Goal: Information Seeking & Learning: Learn about a topic

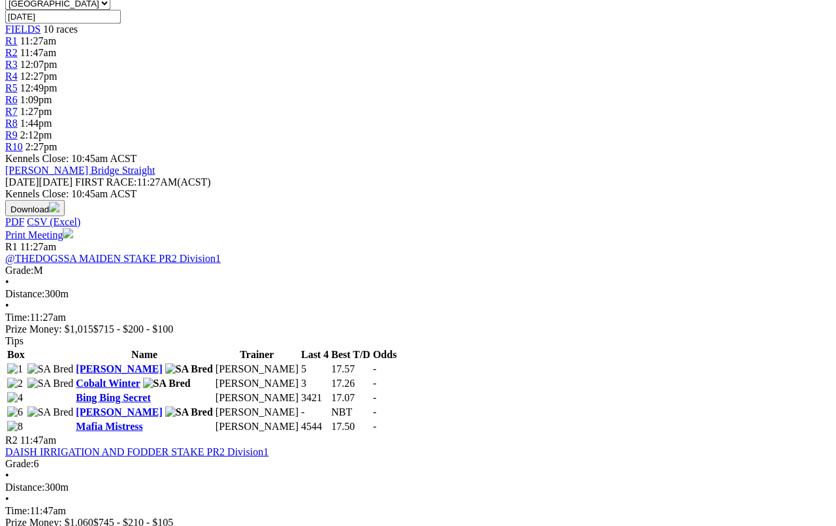
scroll to position [427, 0]
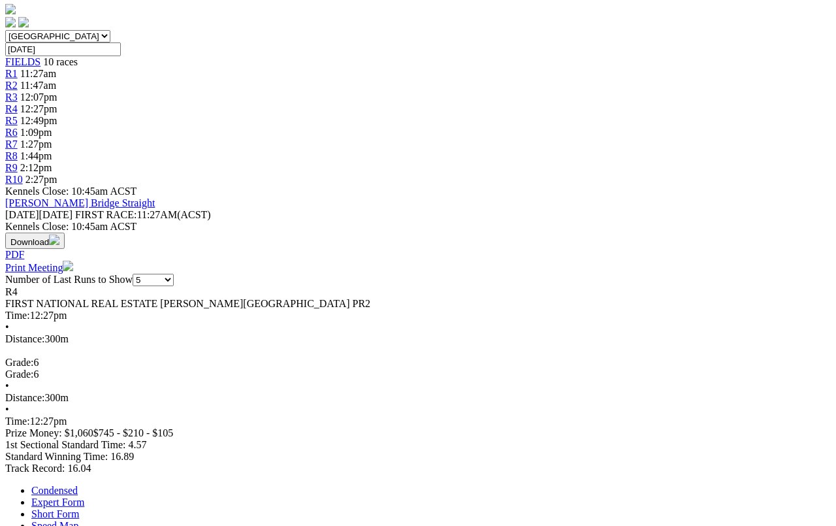
scroll to position [396, 0]
click at [84, 484] on link "Expert Form" at bounding box center [57, 501] width 53 height 11
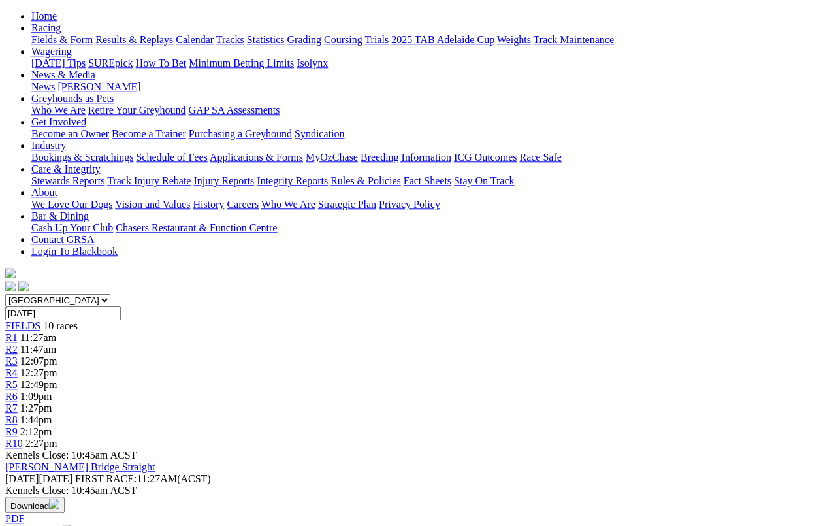
scroll to position [0, 0]
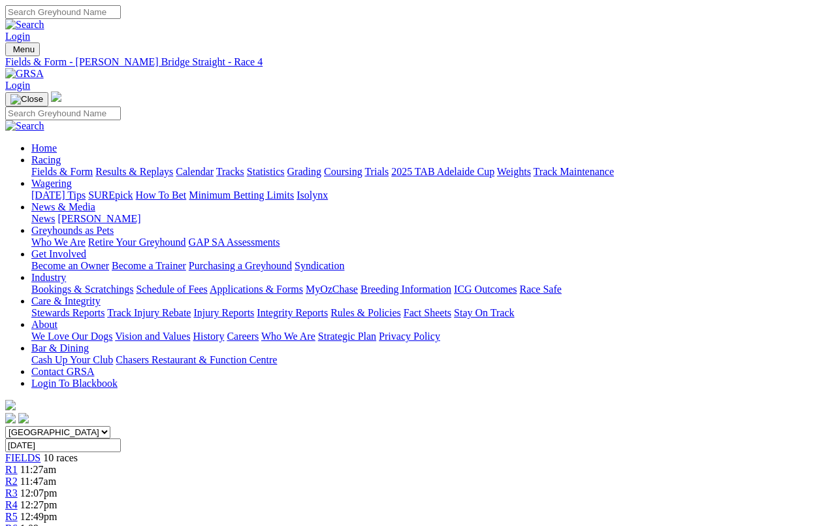
click at [18, 484] on link "R5" at bounding box center [11, 516] width 12 height 11
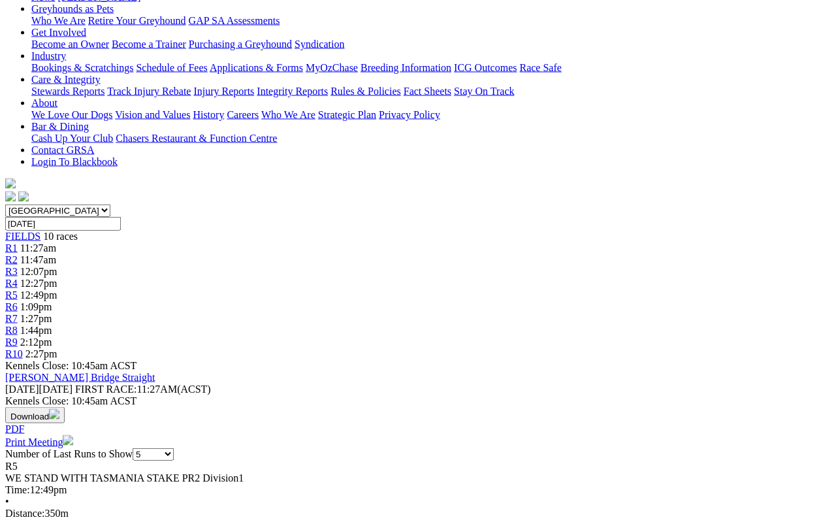
scroll to position [222, 0]
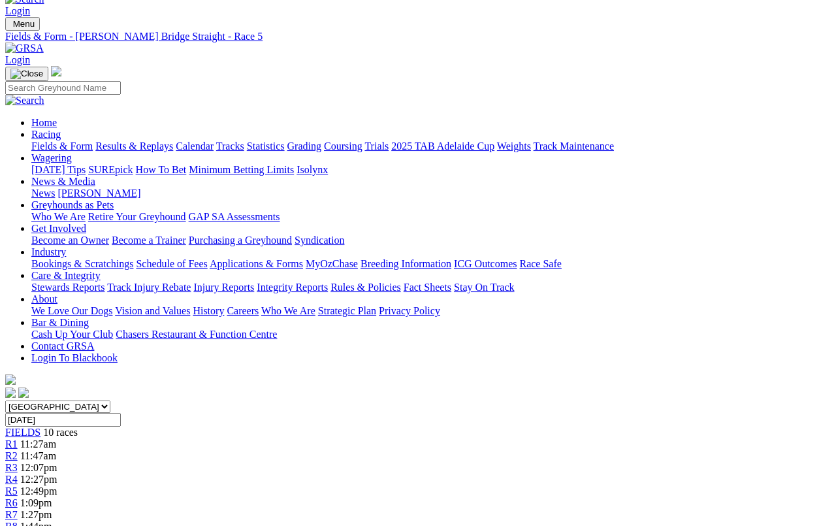
scroll to position [0, 0]
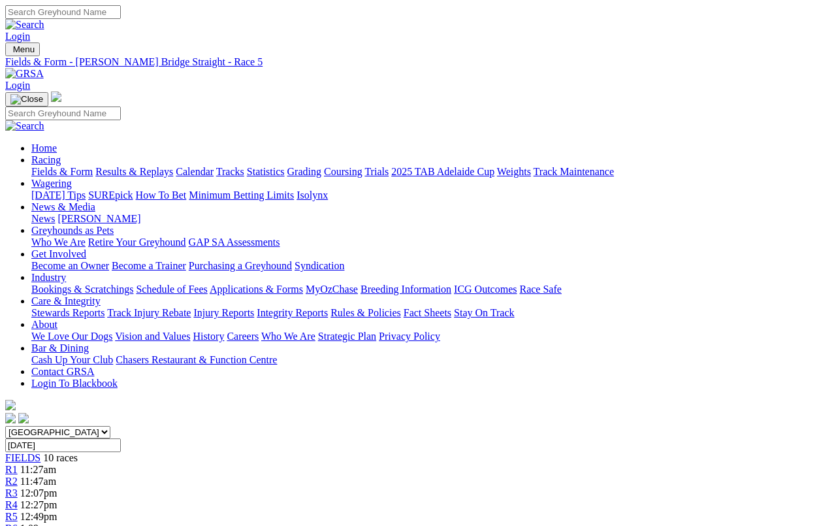
click at [31, 166] on link "Fields & Form" at bounding box center [61, 171] width 61 height 11
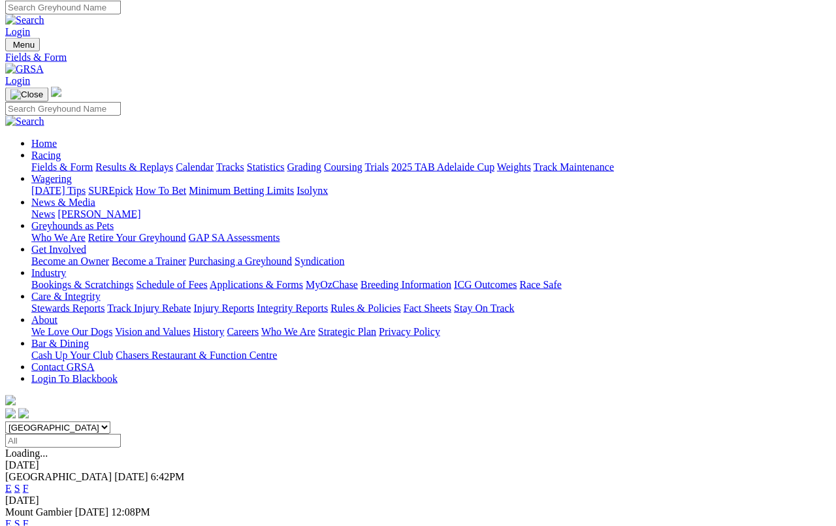
scroll to position [4, 0]
click at [29, 483] on link "F" at bounding box center [26, 488] width 6 height 11
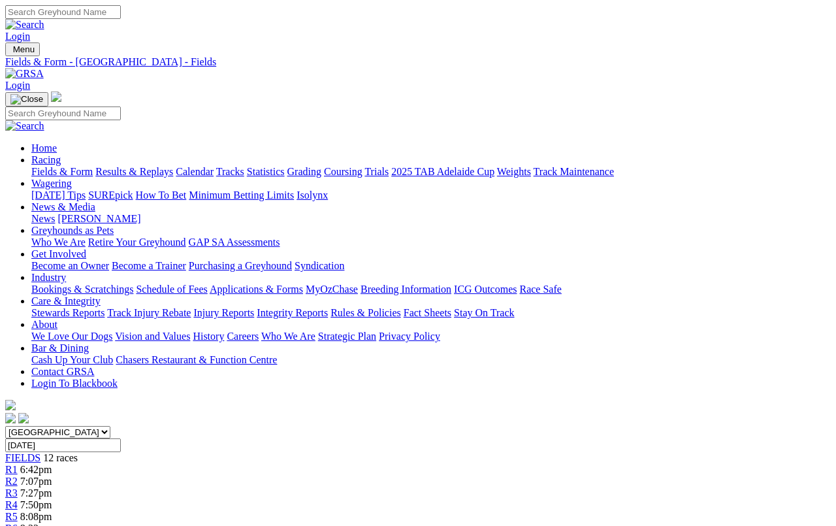
click at [146, 166] on link "Results & Replays" at bounding box center [134, 171] width 78 height 11
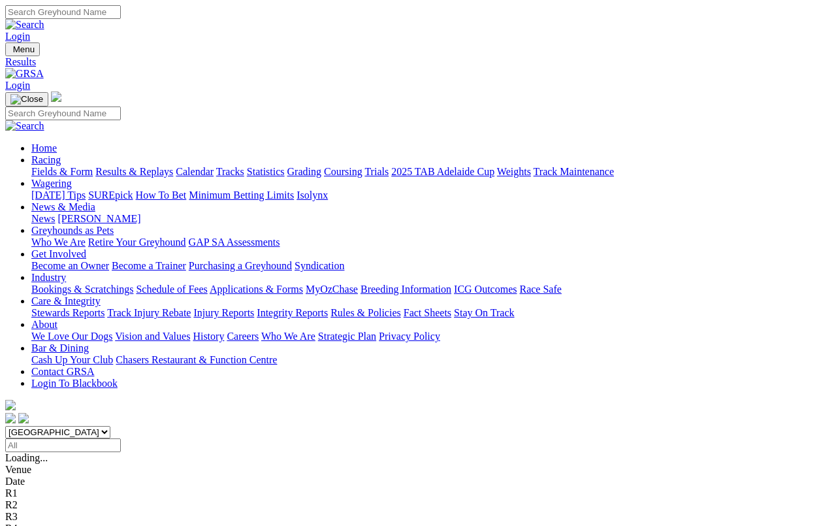
scroll to position [5, 0]
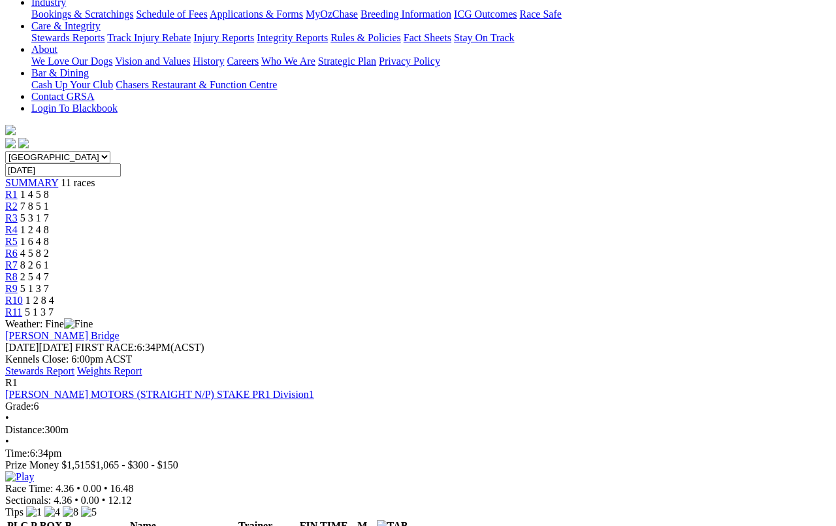
scroll to position [276, 0]
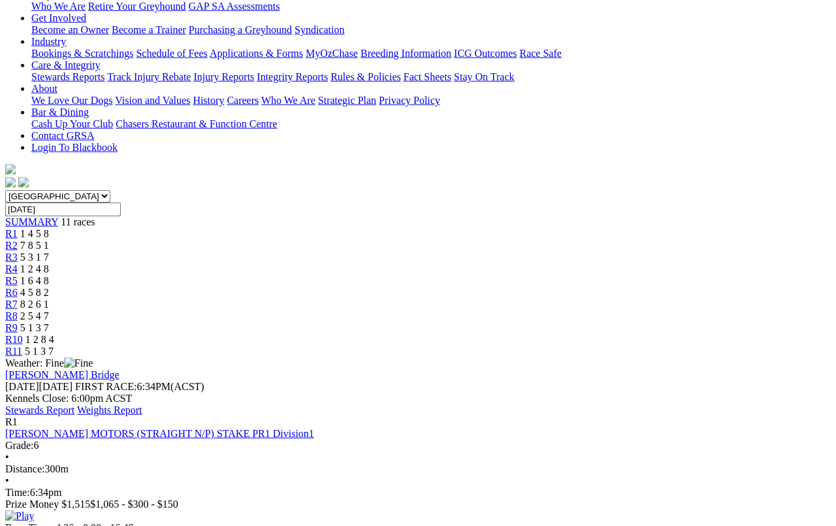
scroll to position [0, 0]
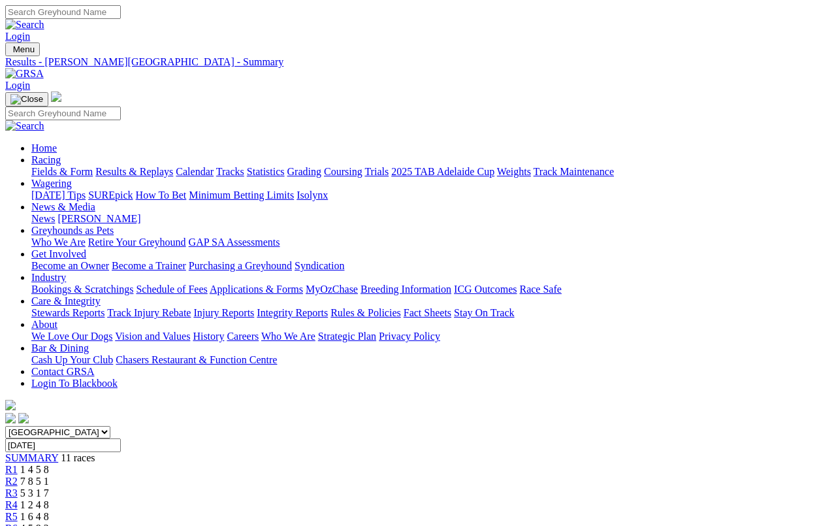
click at [136, 166] on link "Results & Replays" at bounding box center [134, 171] width 78 height 11
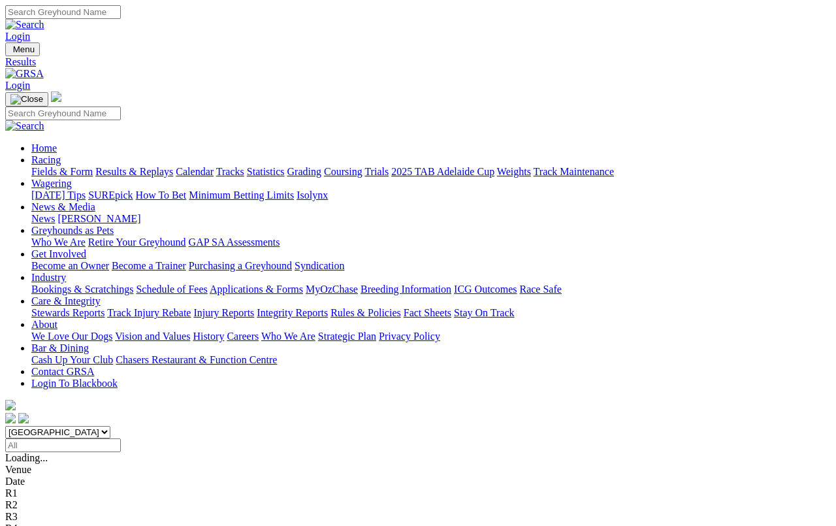
scroll to position [5, 0]
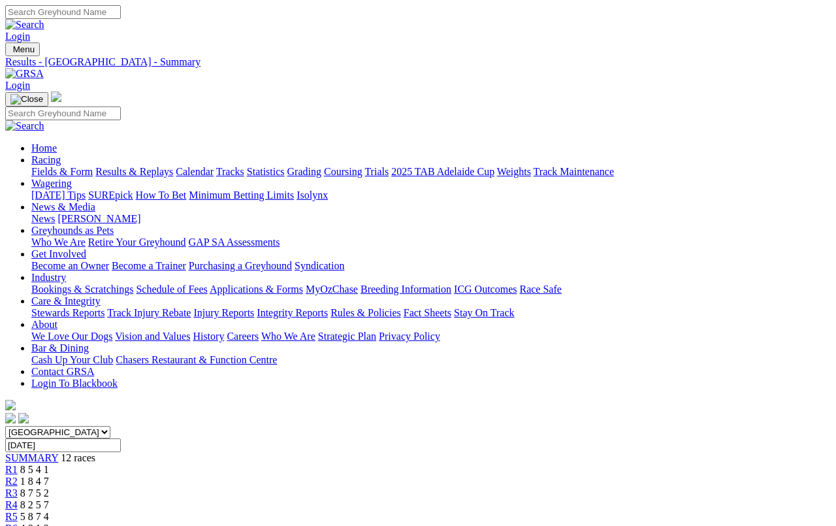
click at [40, 166] on link "Fields & Form" at bounding box center [61, 171] width 61 height 11
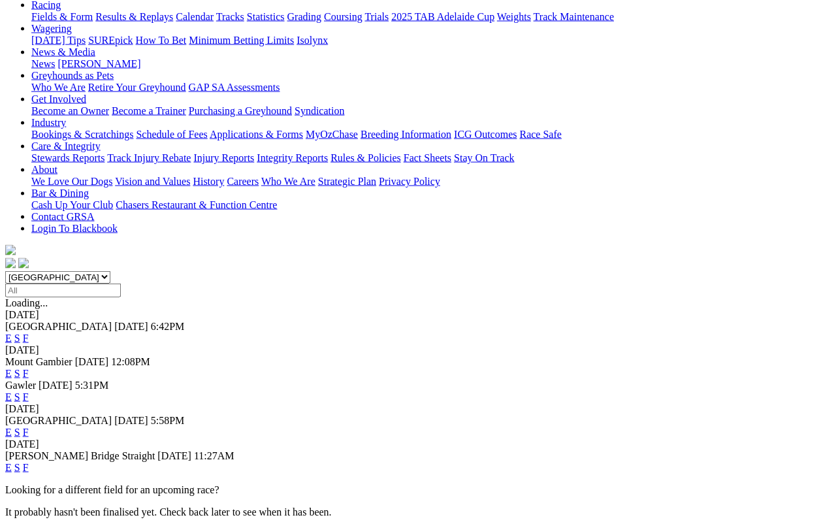
scroll to position [155, 0]
click at [12, 391] on link "E" at bounding box center [8, 396] width 7 height 11
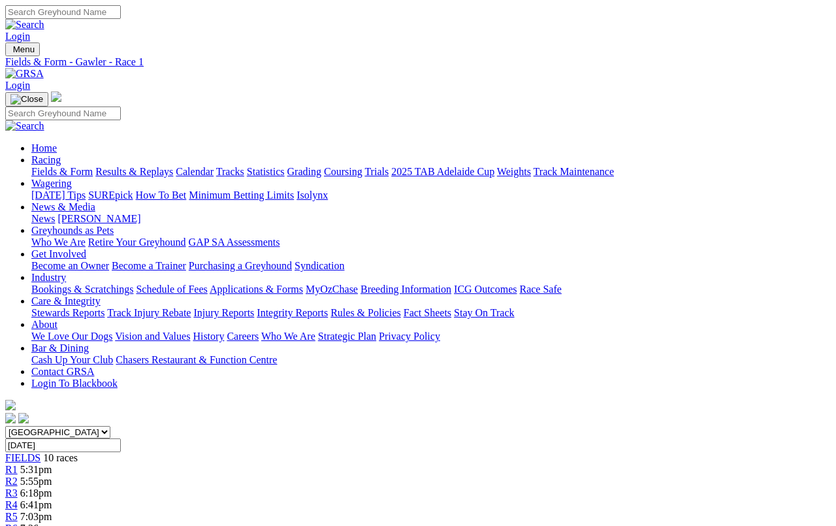
scroll to position [5, 0]
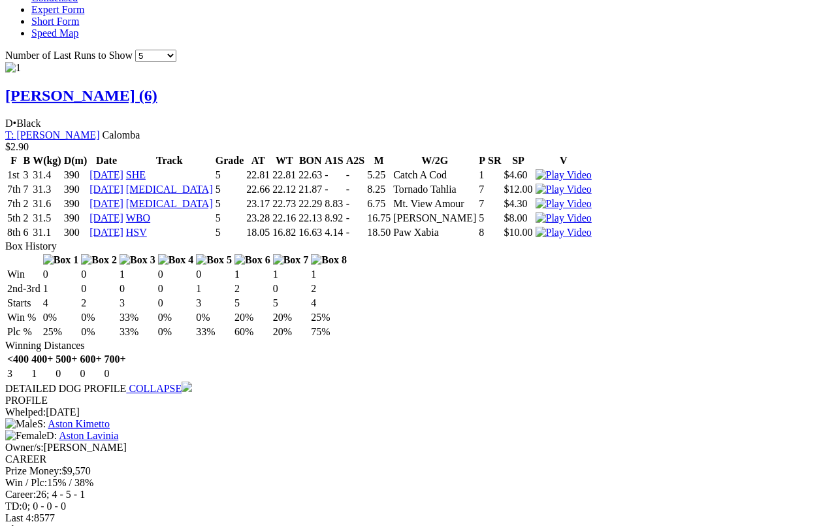
scroll to position [1403, 0]
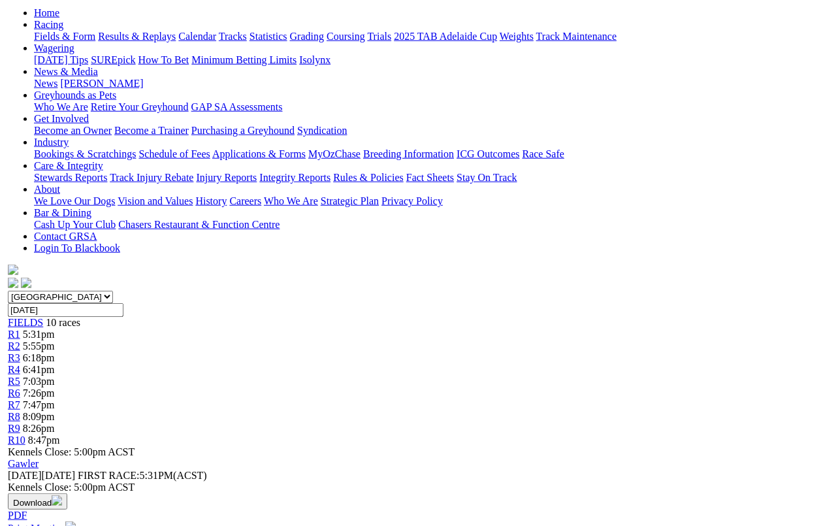
scroll to position [0, 0]
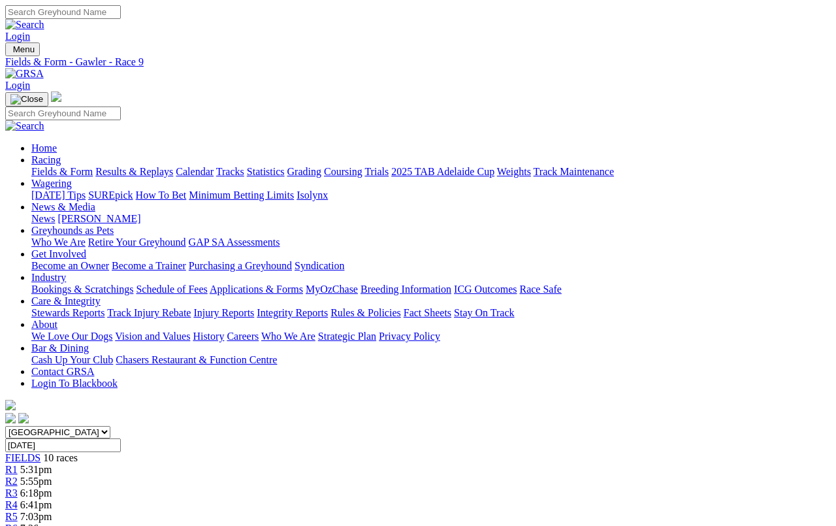
click at [40, 166] on link "Fields & Form" at bounding box center [61, 171] width 61 height 11
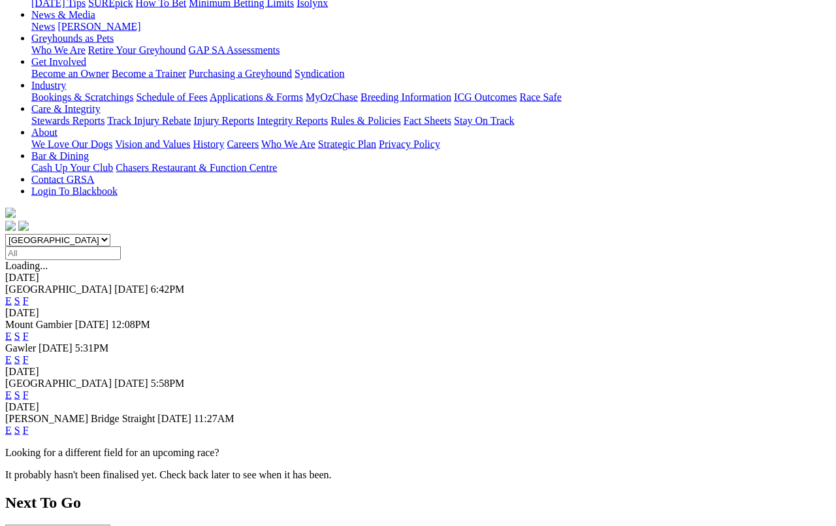
scroll to position [192, 0]
click at [29, 424] on link "F" at bounding box center [26, 429] width 6 height 11
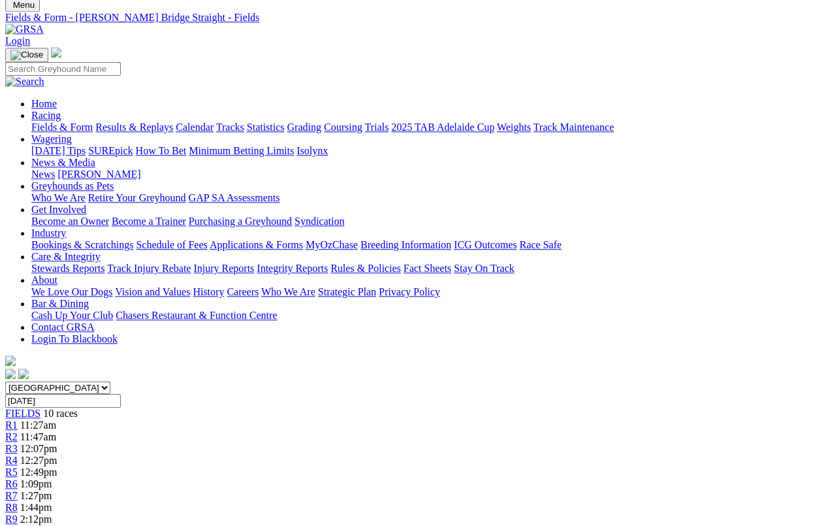
scroll to position [44, 0]
click at [213, 121] on link "Calendar" at bounding box center [195, 126] width 38 height 11
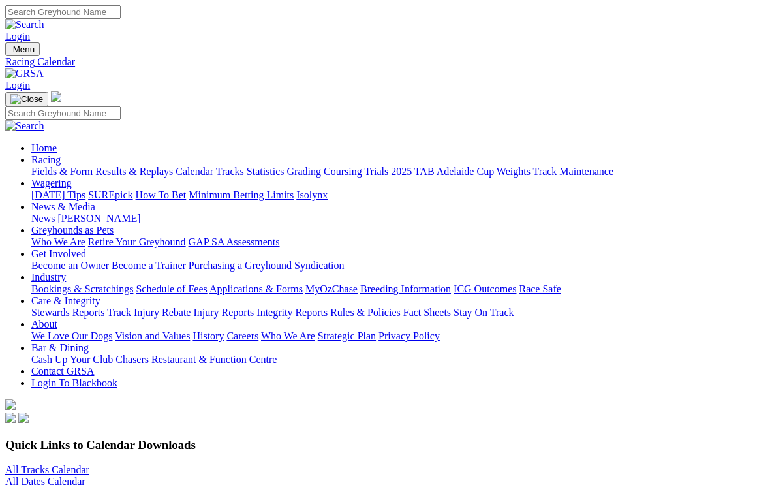
click at [33, 464] on div "All Tracks Calendar All Dates Calendar AGRA Group Race Calendar GCA Media Relea…" at bounding box center [385, 493] width 760 height 59
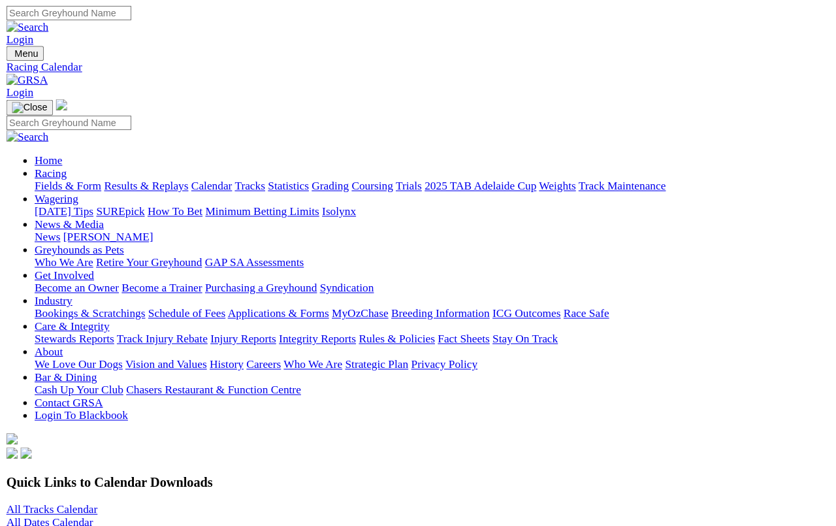
scroll to position [4, 0]
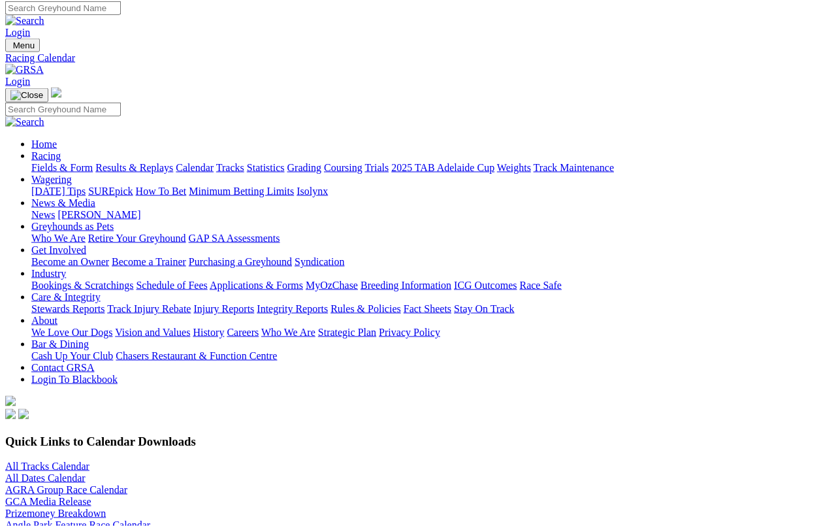
click at [58, 460] on link "All Tracks Calendar" at bounding box center [47, 465] width 84 height 11
